Goal: Navigation & Orientation: Go to known website

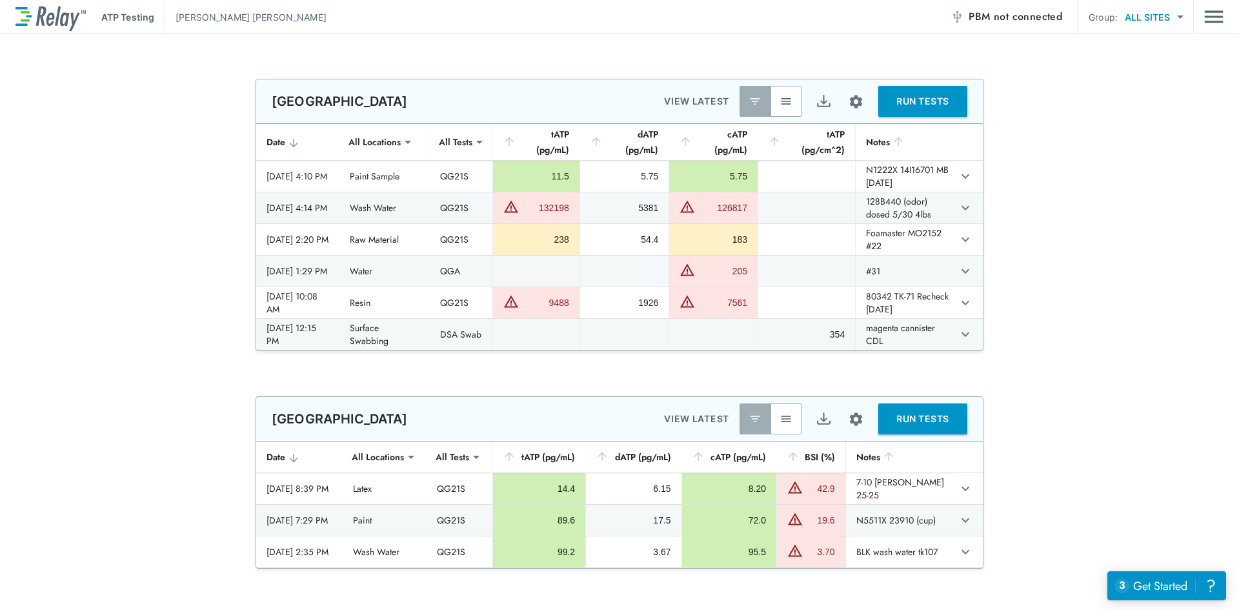
click at [784, 101] on img "button" at bounding box center [786, 101] width 13 height 13
